Goal: Task Accomplishment & Management: Manage account settings

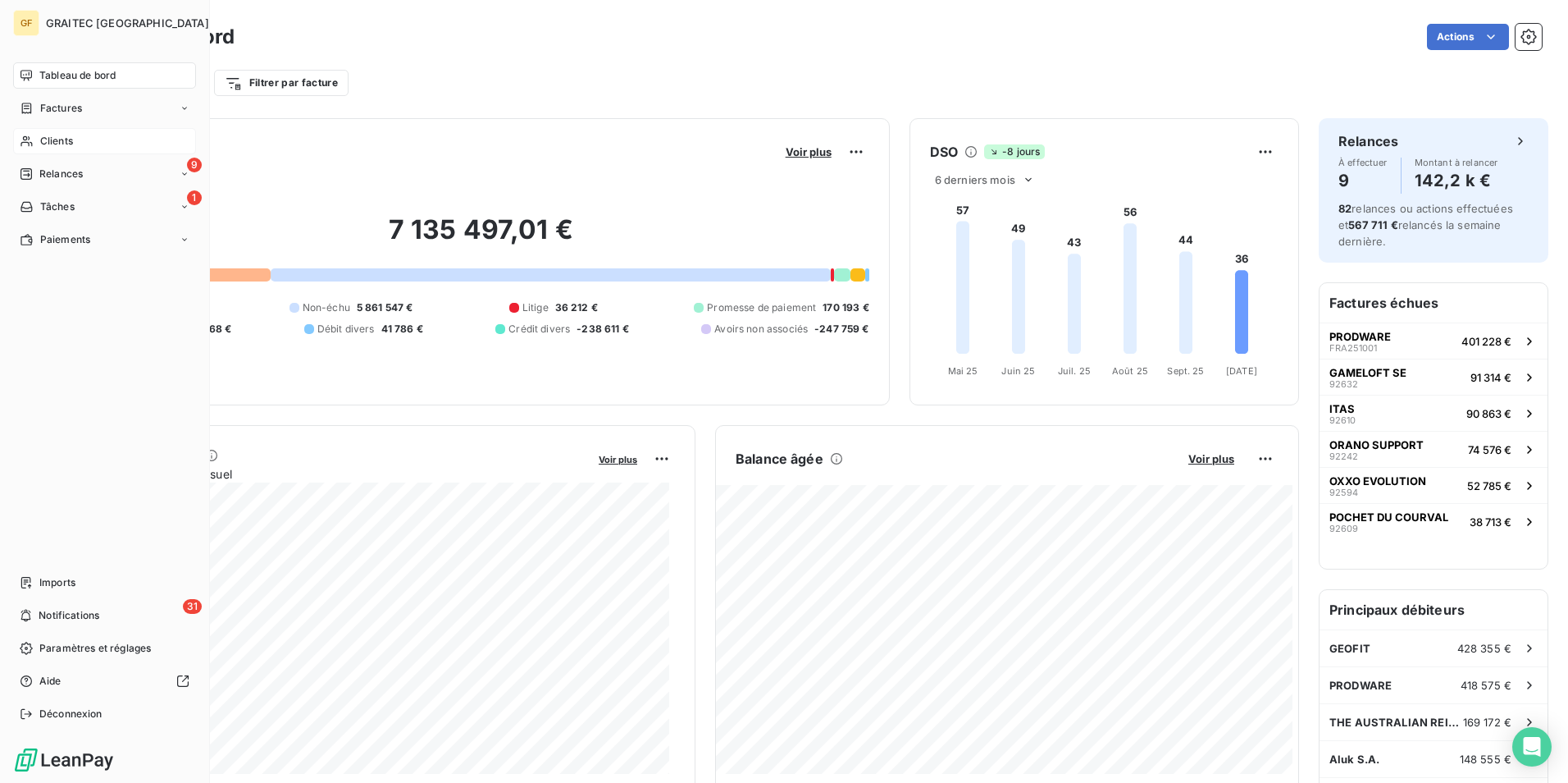
click at [75, 129] on div "Clients" at bounding box center [105, 140] width 183 height 26
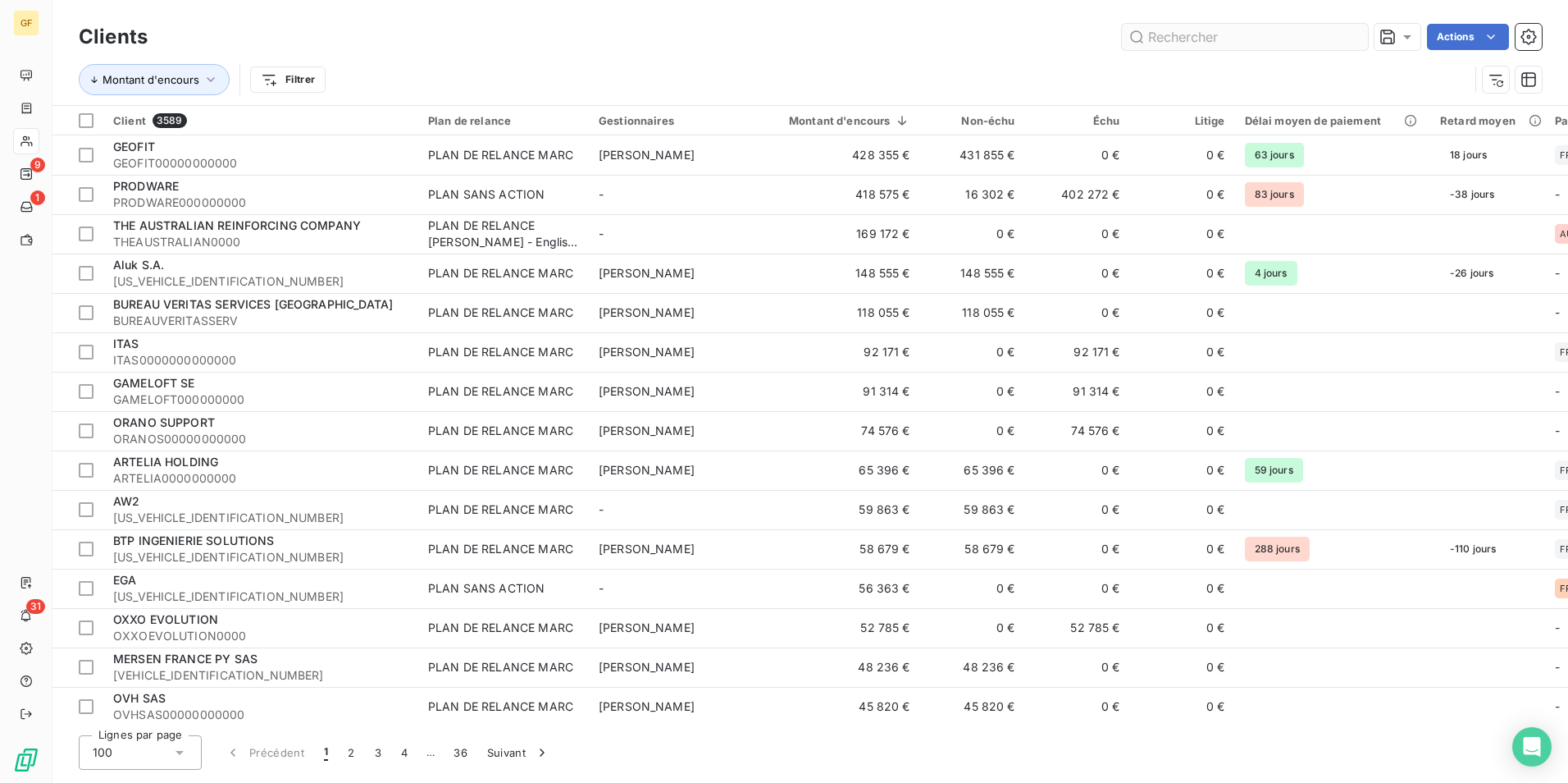
click at [1211, 36] on input "text" at bounding box center [1245, 36] width 246 height 26
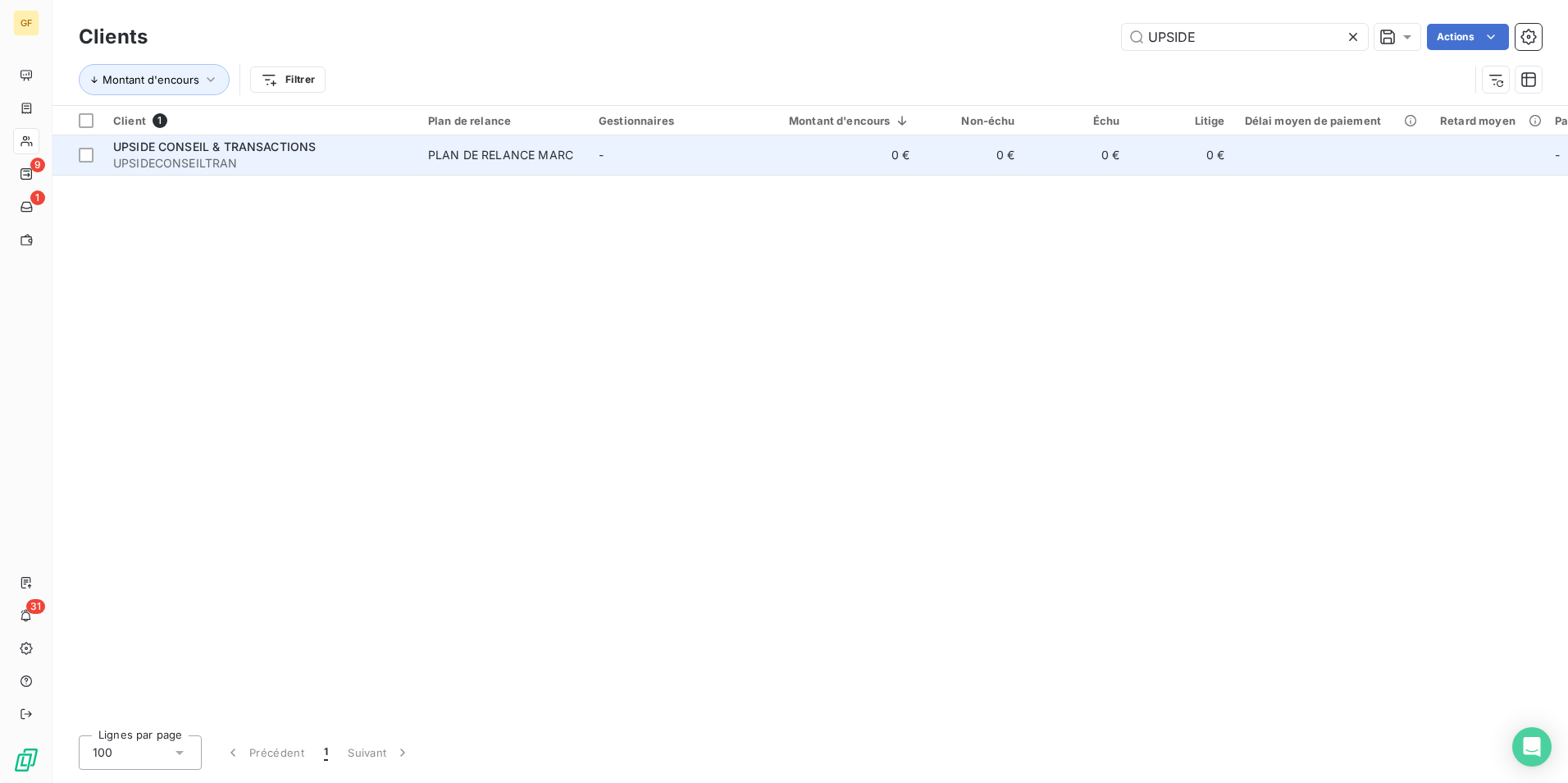
type input "UPSIDE"
click at [252, 162] on span "UPSIDECONSEILTRAN" at bounding box center [261, 164] width 296 height 16
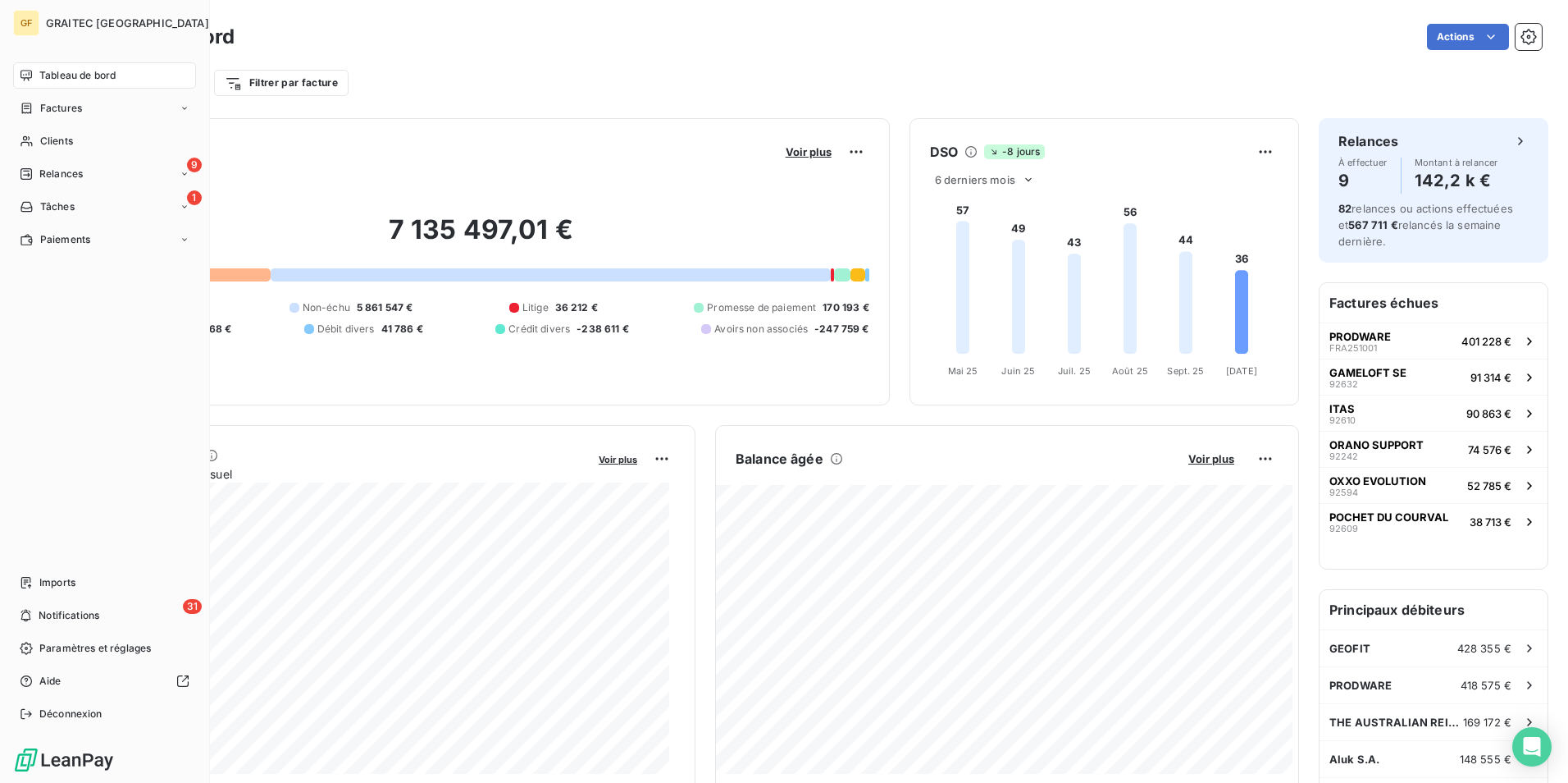
click at [78, 127] on nav "Tableau de bord Factures Clients 9 Relances 1 Tâches Paiements" at bounding box center [105, 157] width 183 height 191
click at [67, 148] on div "Clients" at bounding box center [105, 140] width 183 height 26
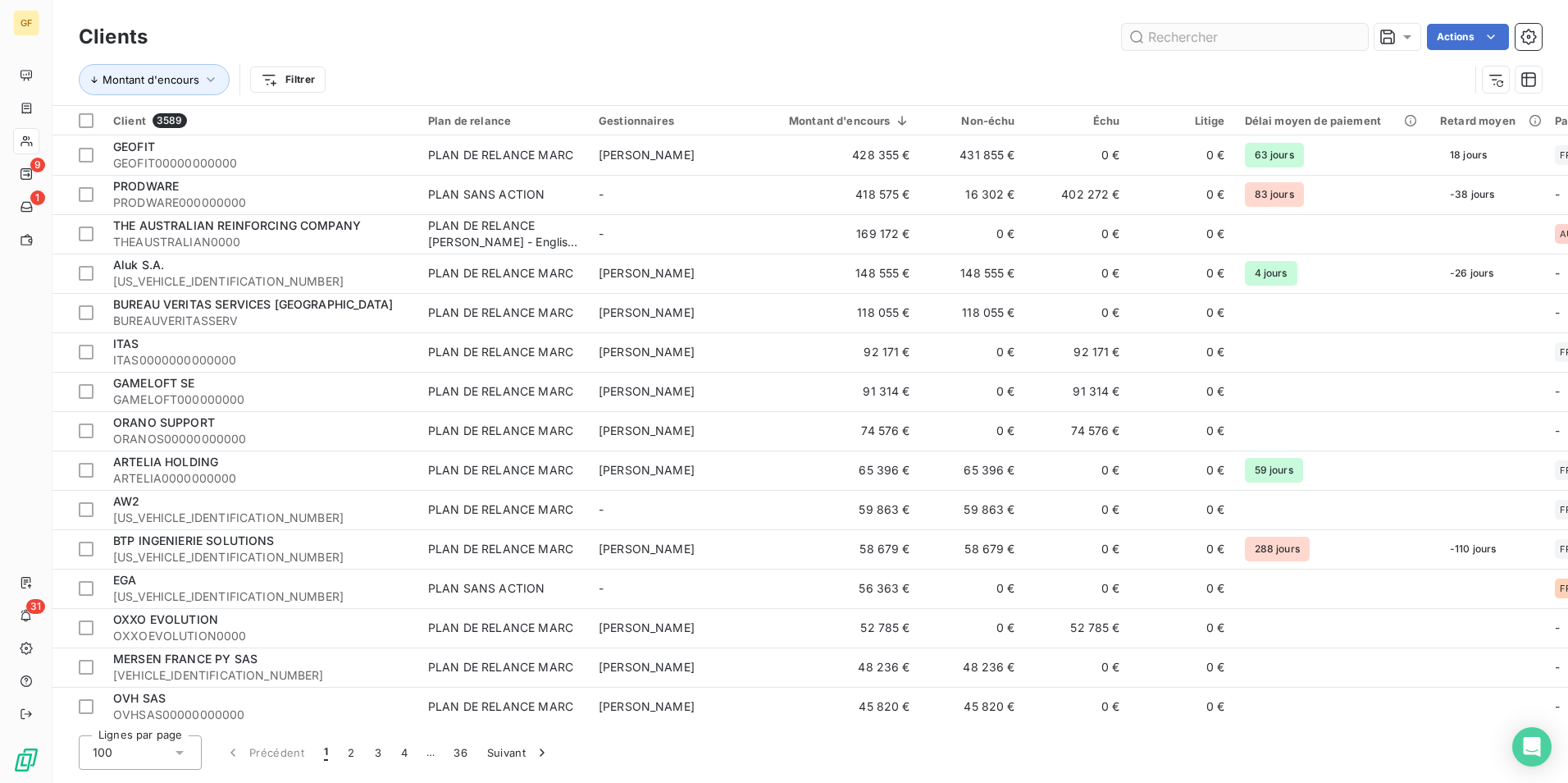
click at [1184, 31] on input "text" at bounding box center [1245, 36] width 246 height 26
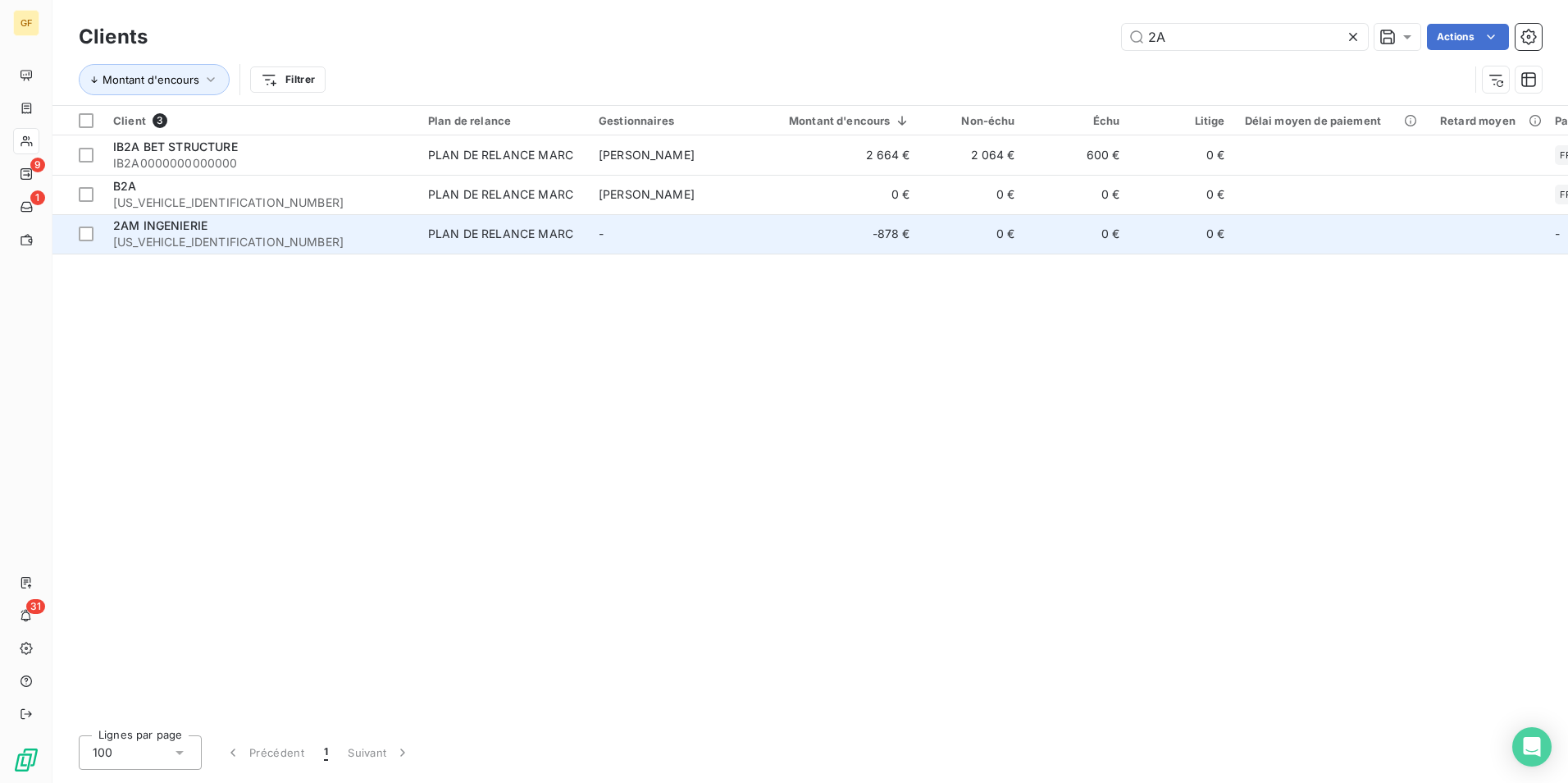
type input "2A"
click at [853, 246] on td "-878 €" at bounding box center [839, 234] width 161 height 40
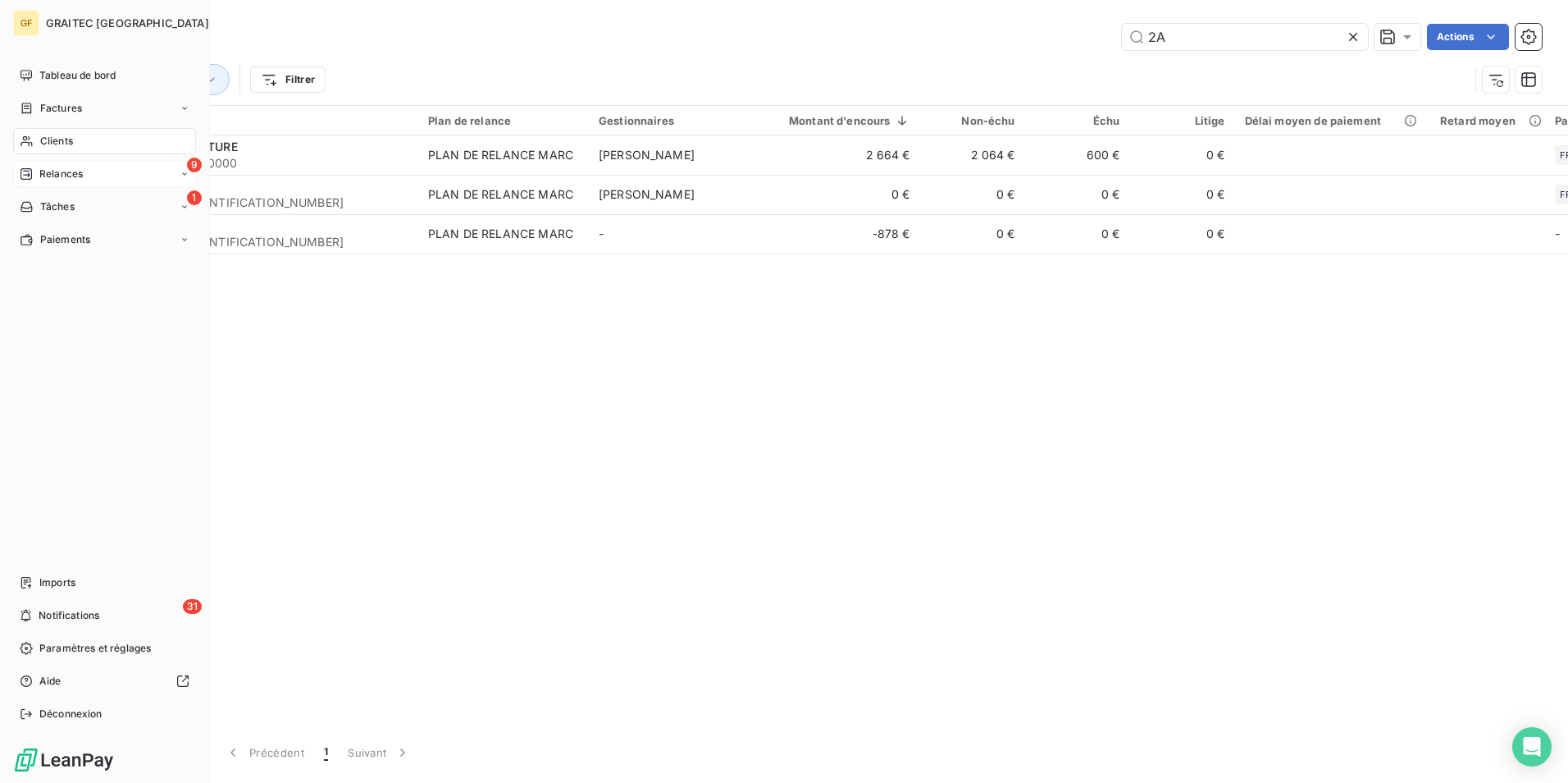
drag, startPoint x: 87, startPoint y: 166, endPoint x: 587, endPoint y: 294, distance: 516.1
click at [87, 166] on div "9 Relances" at bounding box center [105, 174] width 183 height 26
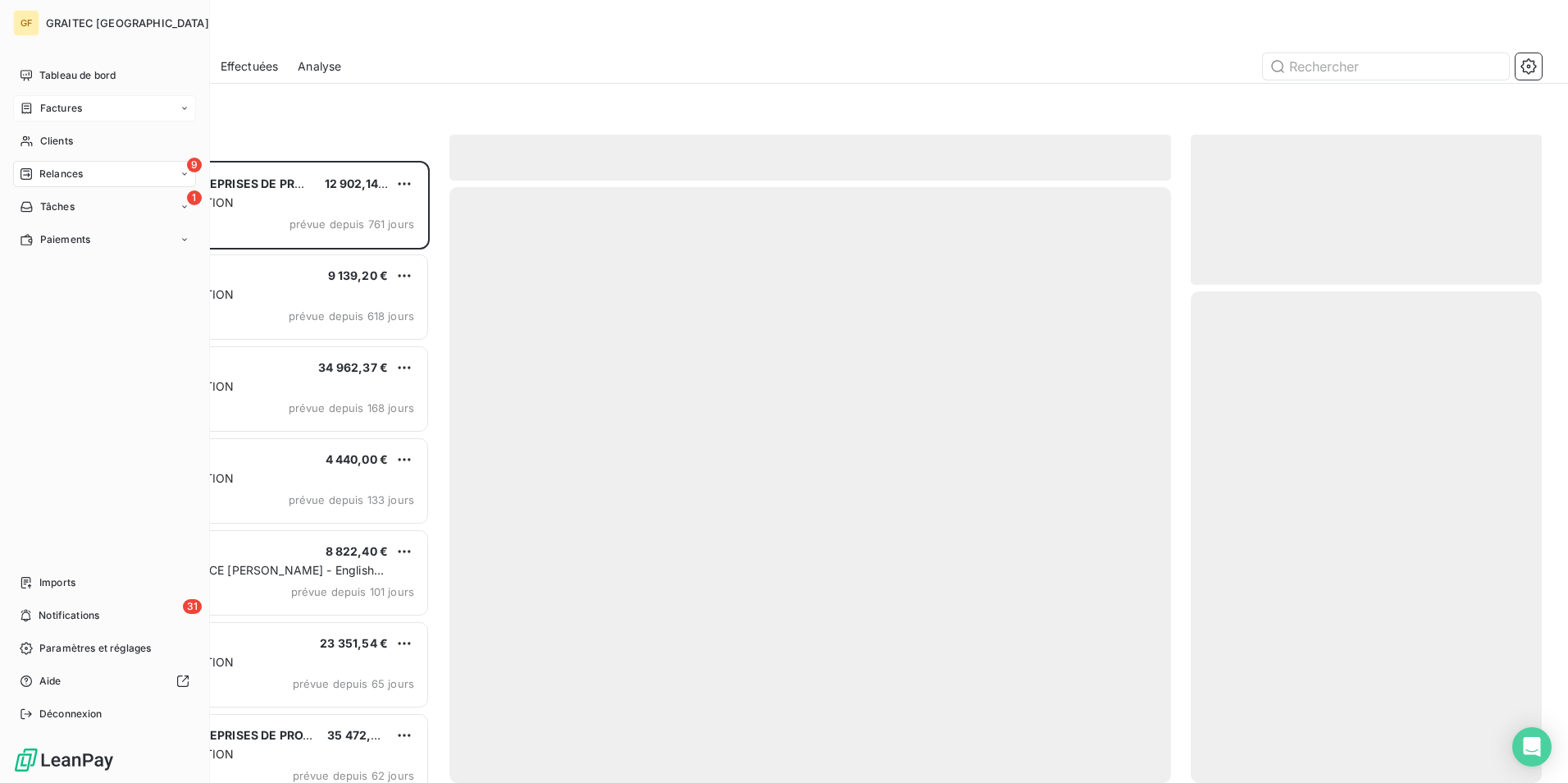
scroll to position [609, 339]
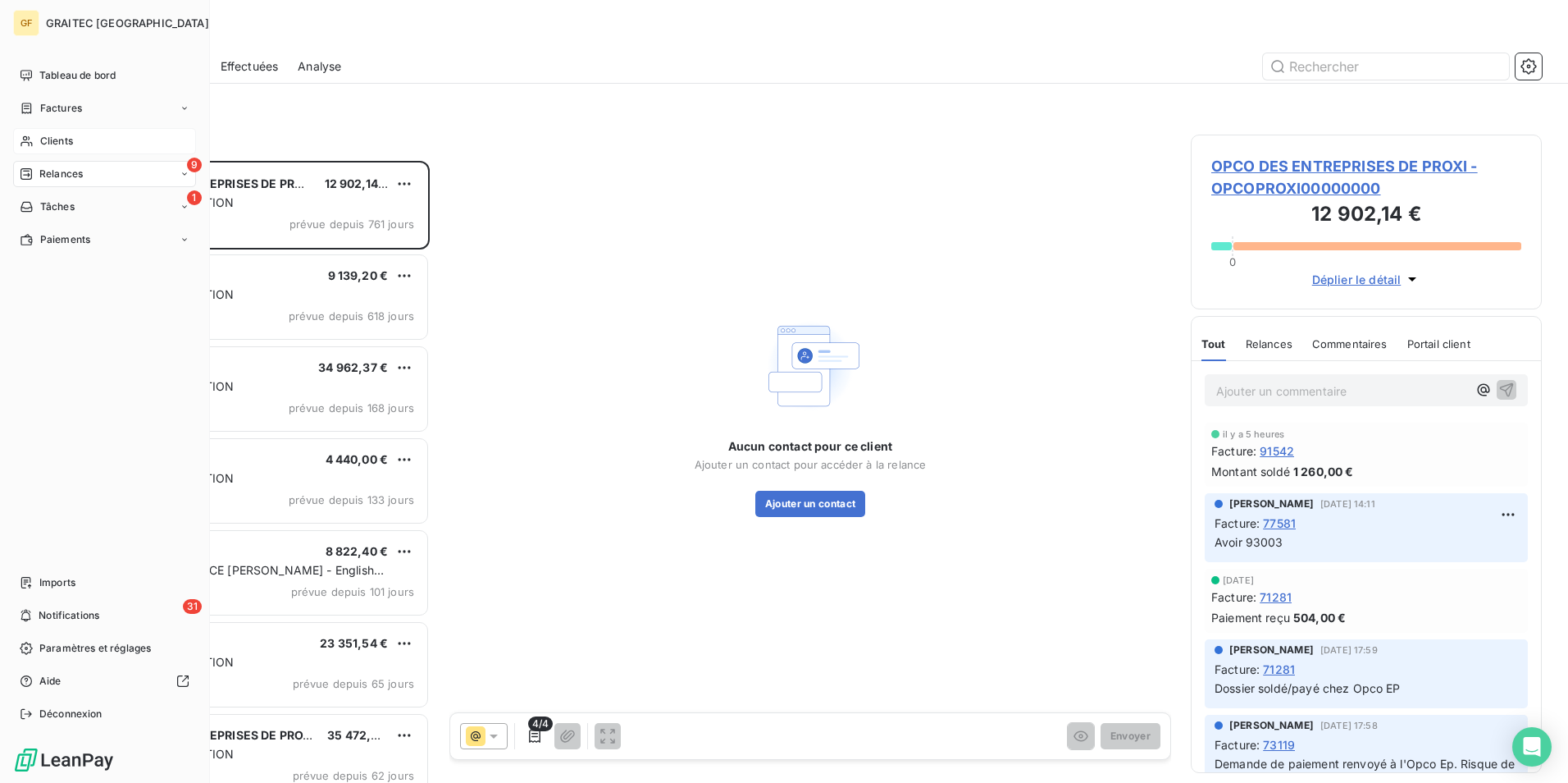
click at [70, 147] on span "Clients" at bounding box center [57, 141] width 33 height 14
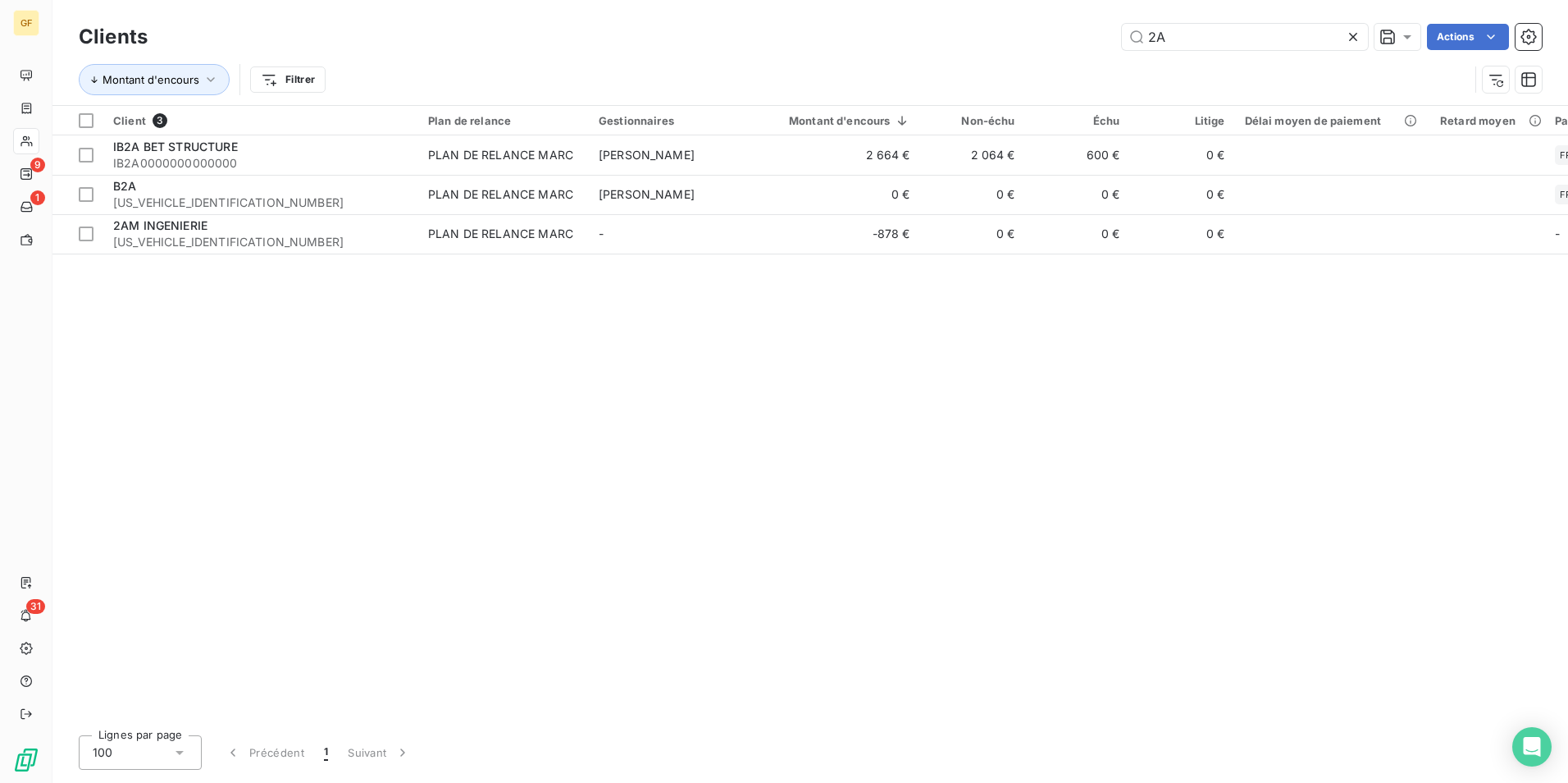
drag, startPoint x: 1187, startPoint y: 41, endPoint x: 1082, endPoint y: 41, distance: 105.0
click at [1082, 41] on div "2A Actions" at bounding box center [855, 36] width 1375 height 26
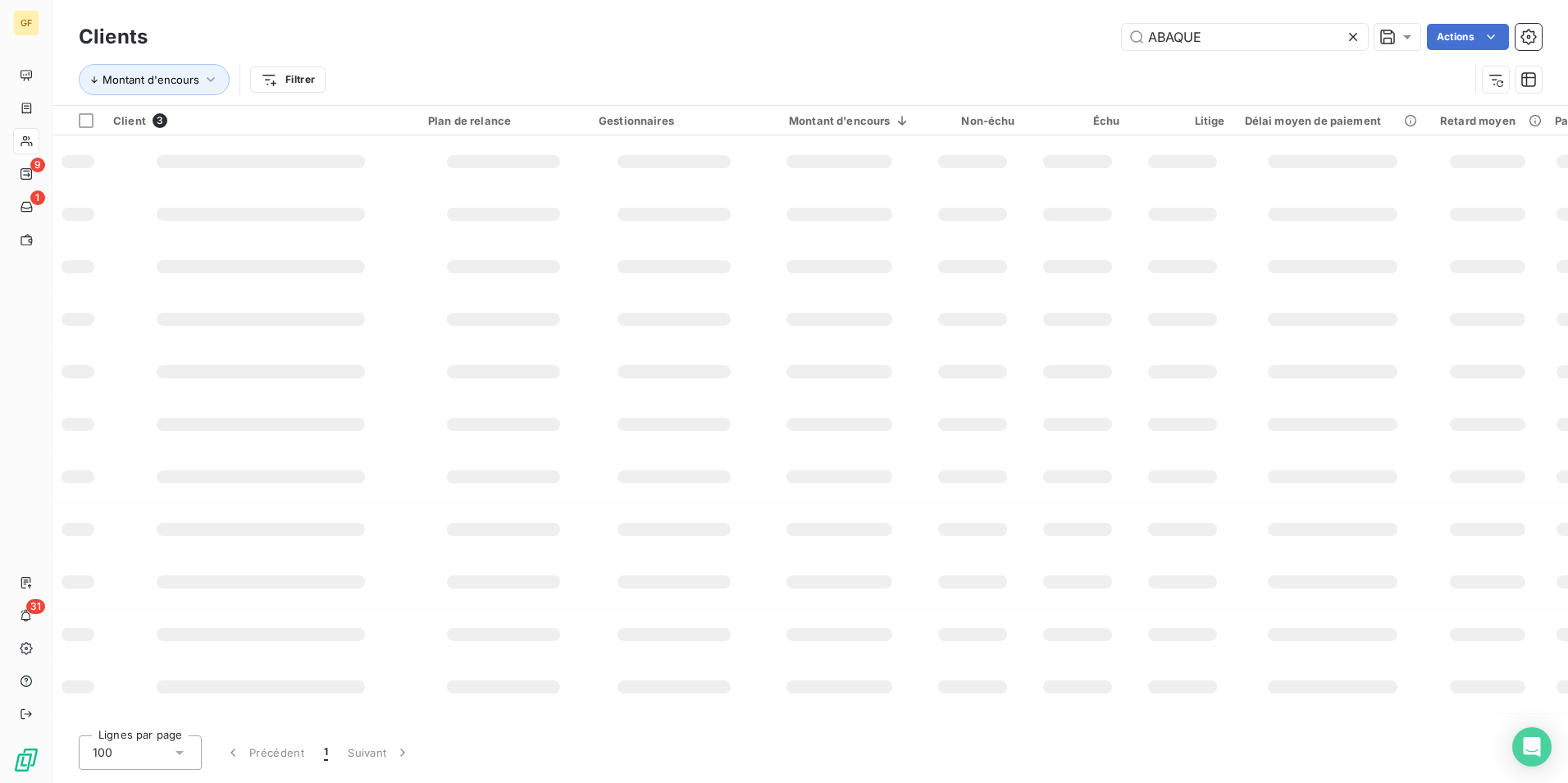
type input "ABAQUE"
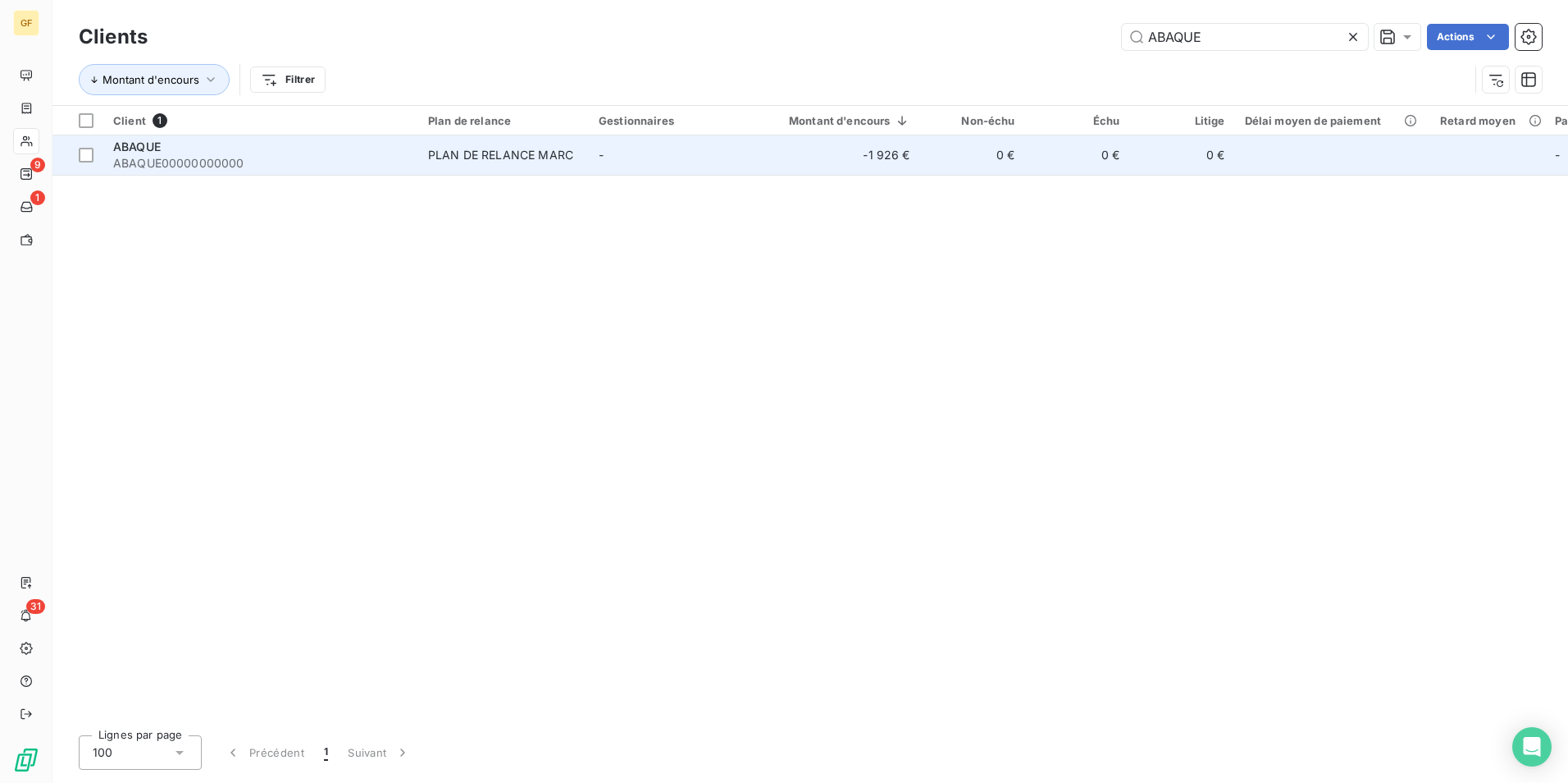
click at [834, 144] on td "-1 926 €" at bounding box center [839, 156] width 161 height 40
